Goal: Communication & Community: Connect with others

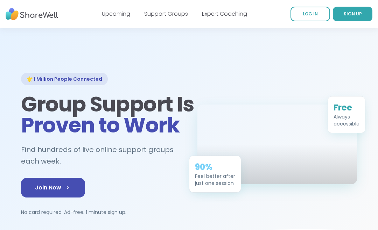
scroll to position [6, 0]
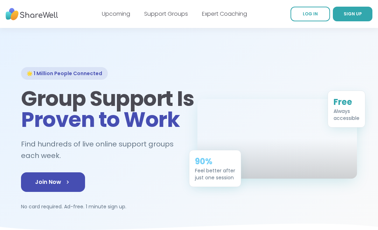
click at [166, 13] on link "Support Groups" at bounding box center [166, 14] width 44 height 8
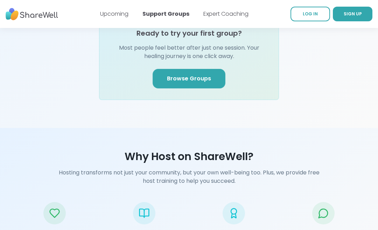
scroll to position [913, 0]
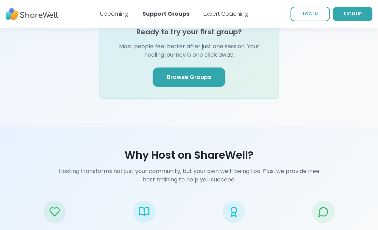
click at [209, 69] on link "Browse Groups" at bounding box center [189, 78] width 73 height 20
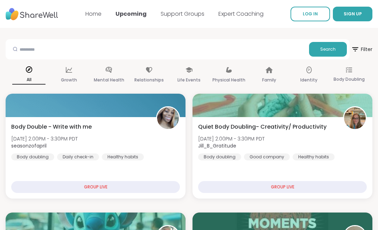
click at [352, 15] on span "SIGN UP" at bounding box center [353, 14] width 18 height 6
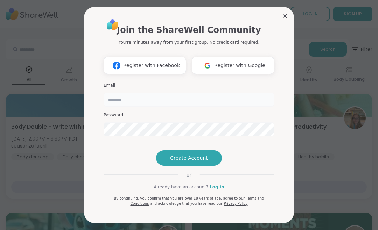
click at [192, 93] on input "email" at bounding box center [189, 100] width 171 height 14
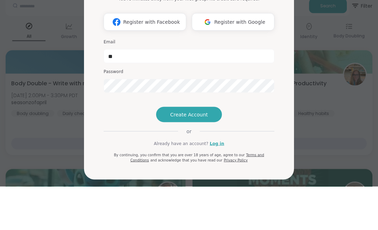
scroll to position [44, 0]
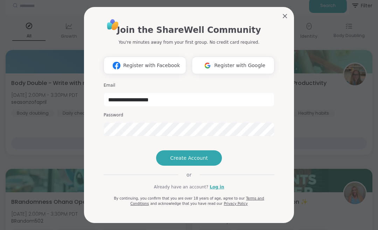
type input "**********"
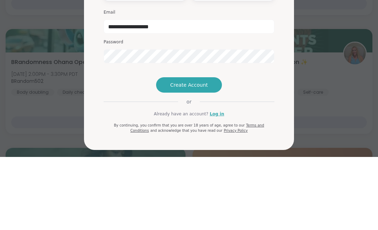
scroll to position [184, 0]
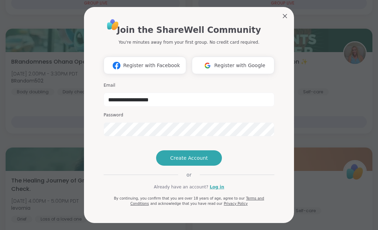
click at [207, 162] on span "Create Account" at bounding box center [189, 158] width 38 height 7
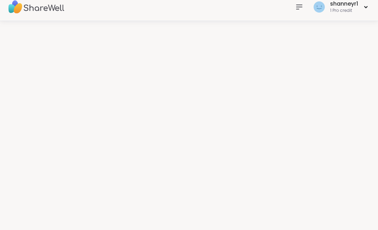
scroll to position [7, 0]
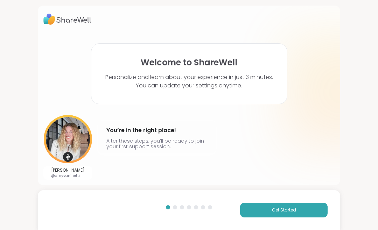
click at [288, 213] on span "Get Started" at bounding box center [284, 210] width 24 height 6
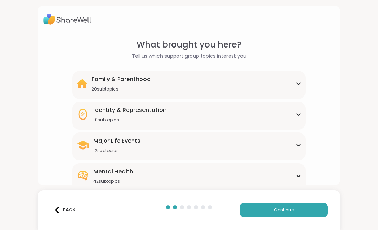
click at [301, 82] on icon at bounding box center [299, 84] width 6 height 4
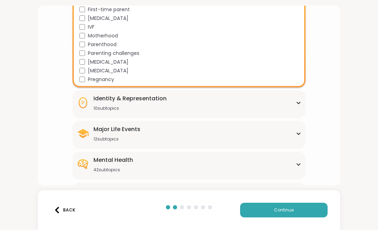
scroll to position [186, 0]
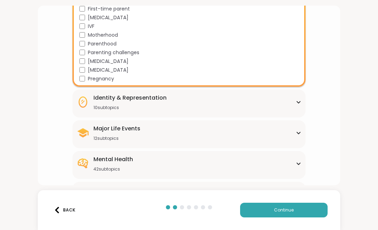
click at [298, 101] on icon at bounding box center [299, 102] width 6 height 4
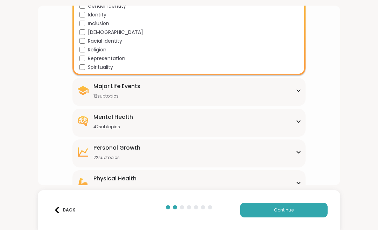
scroll to position [315, 0]
click at [299, 120] on icon at bounding box center [299, 121] width 6 height 4
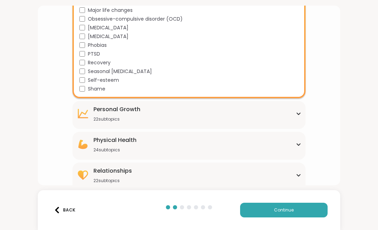
scroll to position [707, 0]
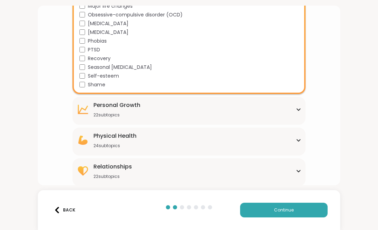
click at [300, 111] on icon at bounding box center [299, 110] width 6 height 4
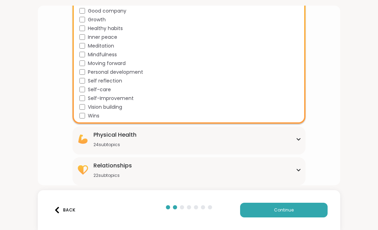
scroll to position [899, 0]
click at [300, 141] on div "Physical Health 24 subtopics" at bounding box center [189, 139] width 225 height 17
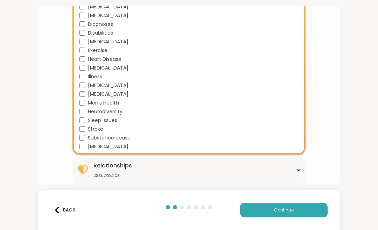
scroll to position [1108, 0]
click at [299, 171] on icon at bounding box center [298, 170] width 3 height 2
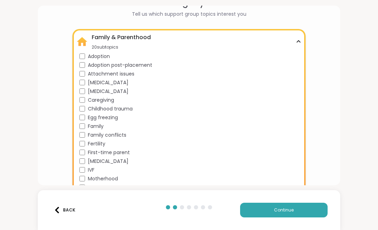
scroll to position [40, 0]
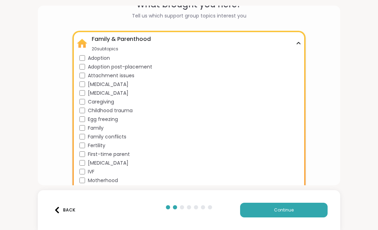
click at [297, 43] on icon at bounding box center [299, 44] width 6 height 4
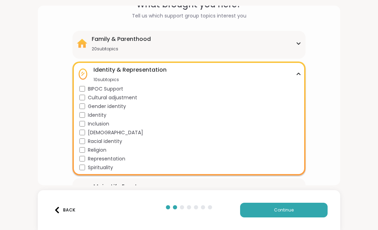
click at [297, 74] on icon at bounding box center [299, 74] width 6 height 4
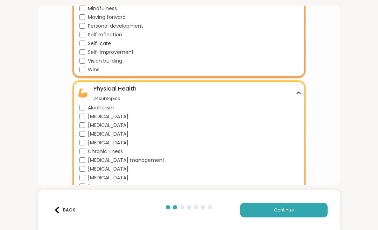
scroll to position [686, 0]
click at [299, 92] on icon at bounding box center [299, 94] width 6 height 4
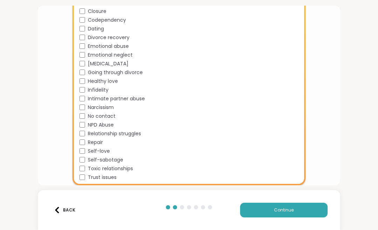
scroll to position [845, 0]
click at [286, 214] on button "Continue" at bounding box center [284, 210] width 88 height 15
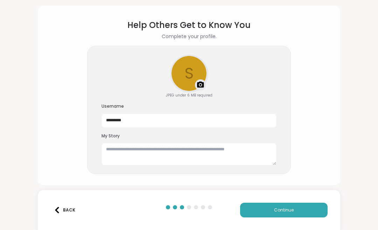
scroll to position [19, 0]
click at [277, 217] on button "Continue" at bounding box center [284, 210] width 88 height 15
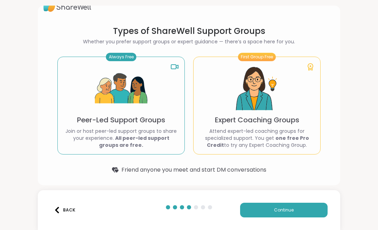
click at [291, 210] on span "Continue" at bounding box center [284, 210] width 20 height 6
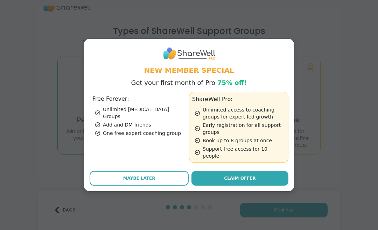
click at [170, 173] on button "Maybe Later" at bounding box center [139, 178] width 99 height 15
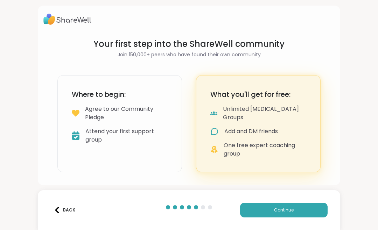
scroll to position [0, 0]
click at [288, 213] on span "Continue" at bounding box center [284, 210] width 20 height 6
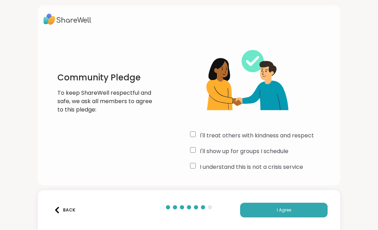
click at [289, 215] on button "I Agree" at bounding box center [284, 210] width 88 height 15
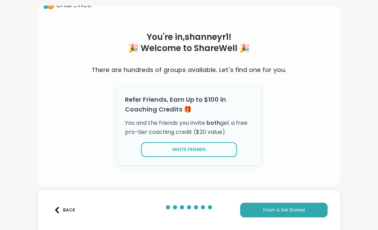
scroll to position [15, 0]
click at [300, 213] on span "Finish & Get Started" at bounding box center [284, 210] width 42 height 6
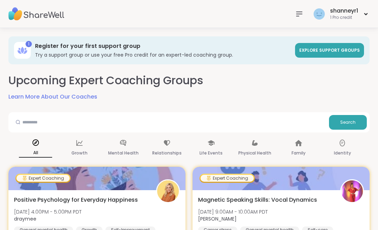
click at [297, 13] on icon at bounding box center [299, 14] width 8 height 8
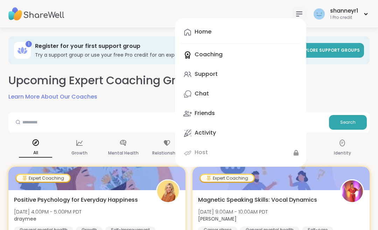
click at [212, 74] on div "Support" at bounding box center [206, 74] width 23 height 8
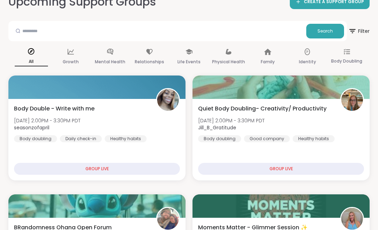
scroll to position [78, 0]
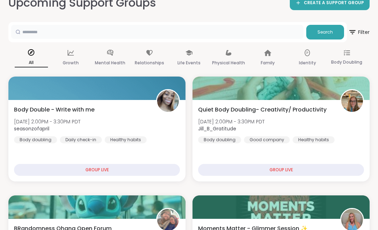
click at [138, 34] on input "text" at bounding box center [157, 32] width 292 height 14
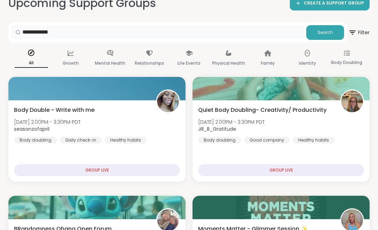
type input "**********"
click at [319, 32] on span "Search" at bounding box center [325, 32] width 15 height 6
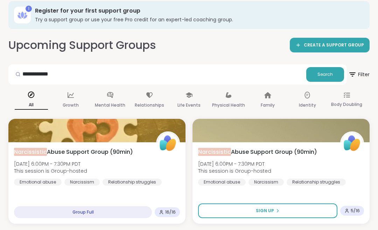
scroll to position [0, 0]
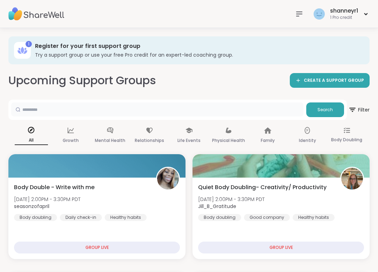
click at [195, 108] on input "text" at bounding box center [157, 110] width 292 height 14
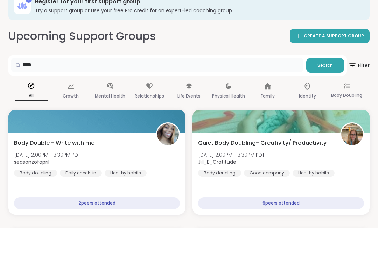
type input "***"
click at [322, 107] on span "Search" at bounding box center [325, 110] width 15 height 6
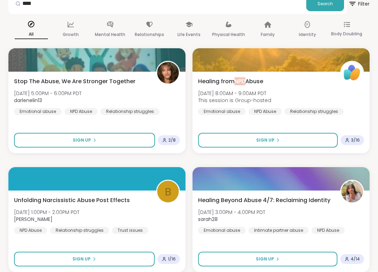
scroll to position [106, 0]
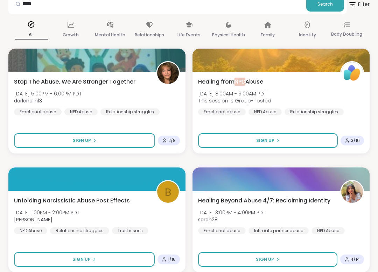
click at [86, 140] on span "Sign Up" at bounding box center [82, 141] width 18 height 6
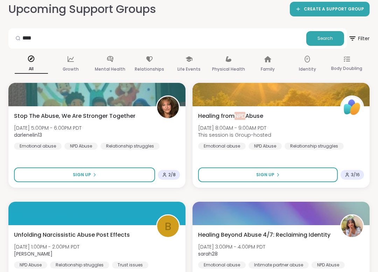
scroll to position [74, 0]
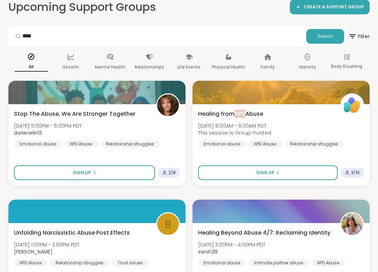
click at [236, 173] on button "Sign Up" at bounding box center [268, 173] width 140 height 15
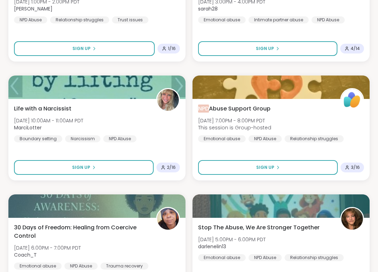
scroll to position [317, 0]
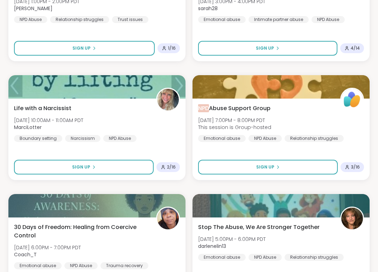
click at [130, 167] on button "Sign Up" at bounding box center [84, 167] width 140 height 15
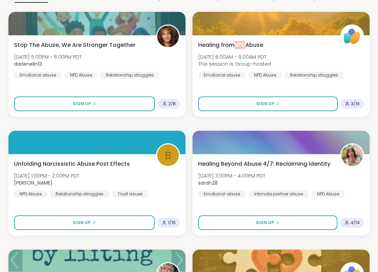
scroll to position [0, 0]
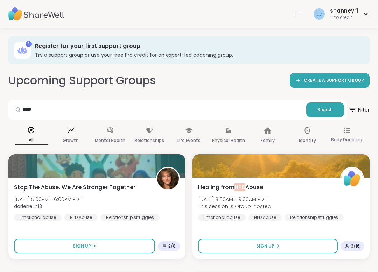
click at [71, 135] on div "Growth" at bounding box center [70, 136] width 33 height 26
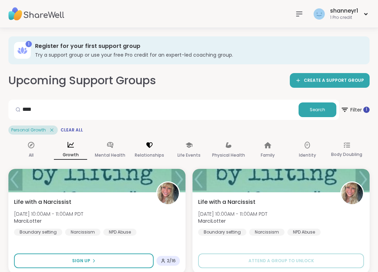
click at [147, 148] on icon at bounding box center [150, 145] width 8 height 8
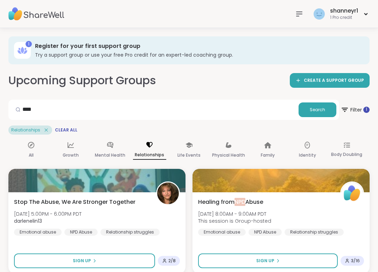
click at [347, 111] on icon at bounding box center [345, 110] width 8 height 8
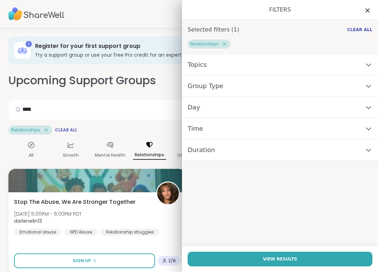
click at [367, 88] on icon at bounding box center [369, 86] width 8 height 5
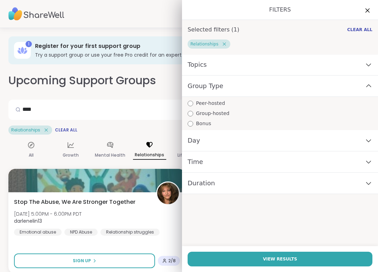
click at [368, 88] on icon at bounding box center [369, 86] width 8 height 5
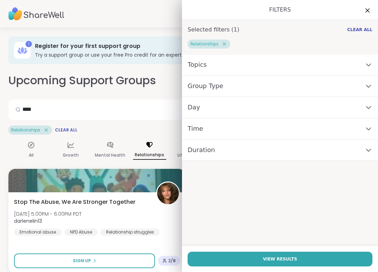
click at [338, 153] on div "Duration" at bounding box center [280, 150] width 196 height 21
click at [158, 113] on input "***" at bounding box center [153, 110] width 285 height 14
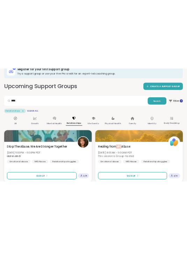
scroll to position [44, 0]
